Goal: Task Accomplishment & Management: Manage account settings

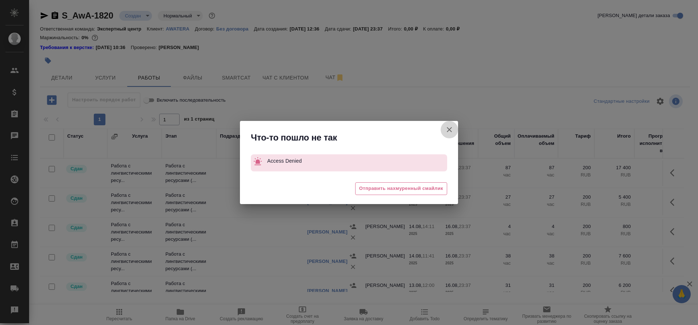
click at [450, 131] on icon "button" at bounding box center [449, 129] width 9 height 9
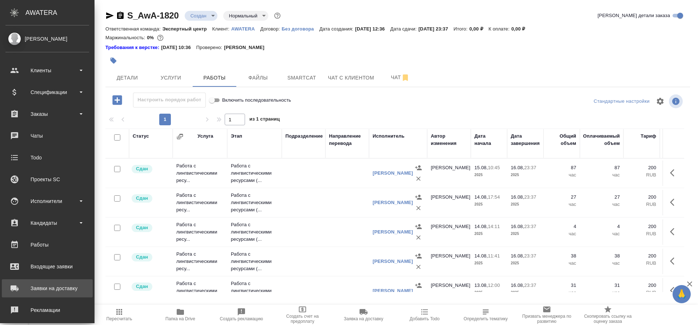
scroll to position [72, 0]
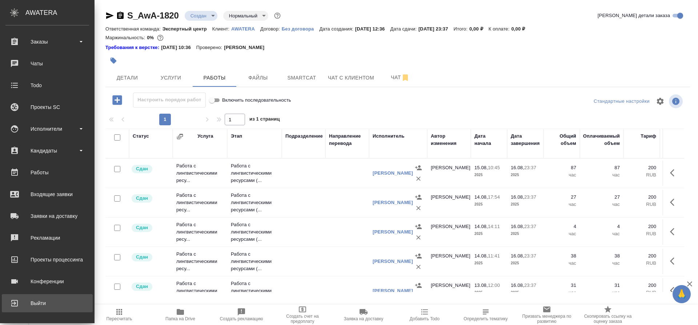
click at [37, 305] on div "Выйти" at bounding box center [47, 303] width 84 height 11
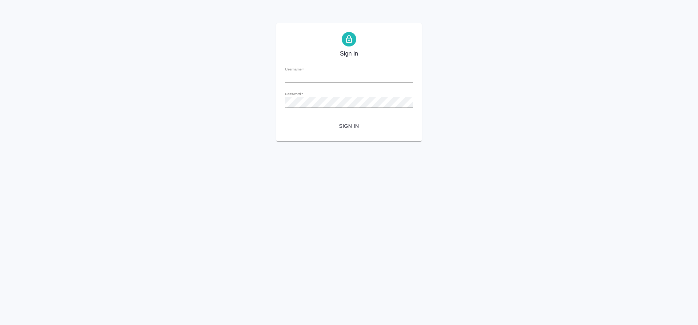
type input "[PERSON_NAME][EMAIL_ADDRESS][DOMAIN_NAME]"
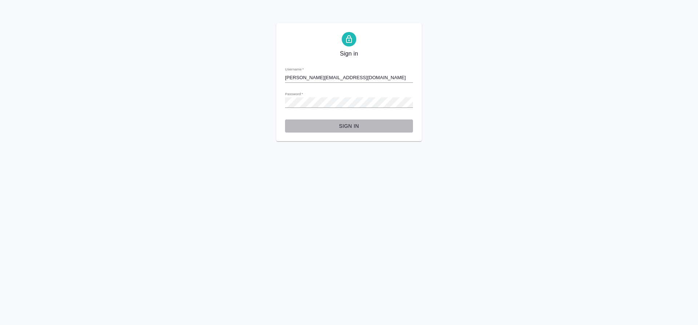
click at [354, 129] on span "Sign in" at bounding box center [349, 126] width 116 height 9
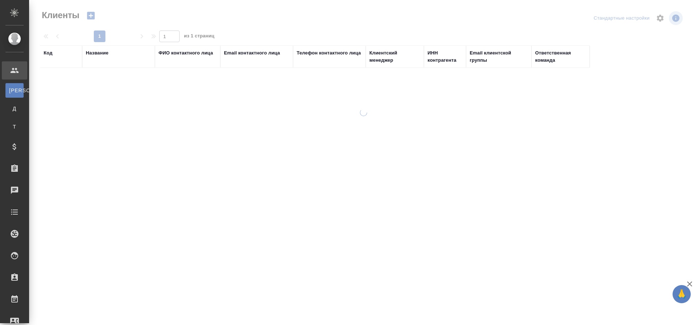
select select "RU"
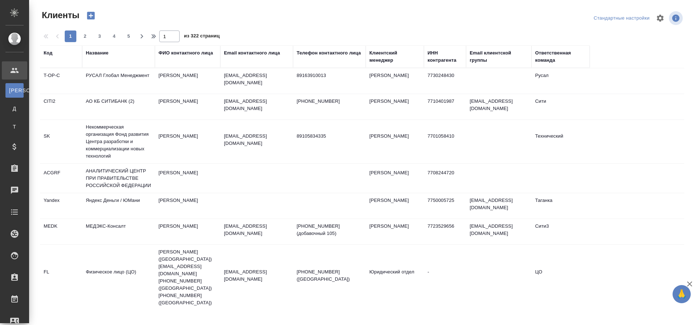
click at [96, 51] on div "Название" at bounding box center [97, 52] width 23 height 7
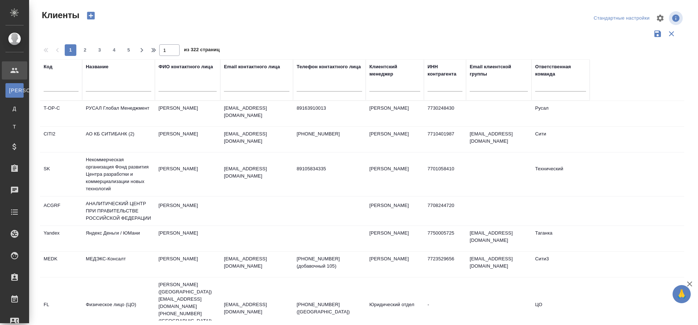
click at [109, 82] on div at bounding box center [118, 88] width 65 height 18
click at [109, 84] on input "text" at bounding box center [118, 87] width 65 height 9
